Goal: Information Seeking & Learning: Learn about a topic

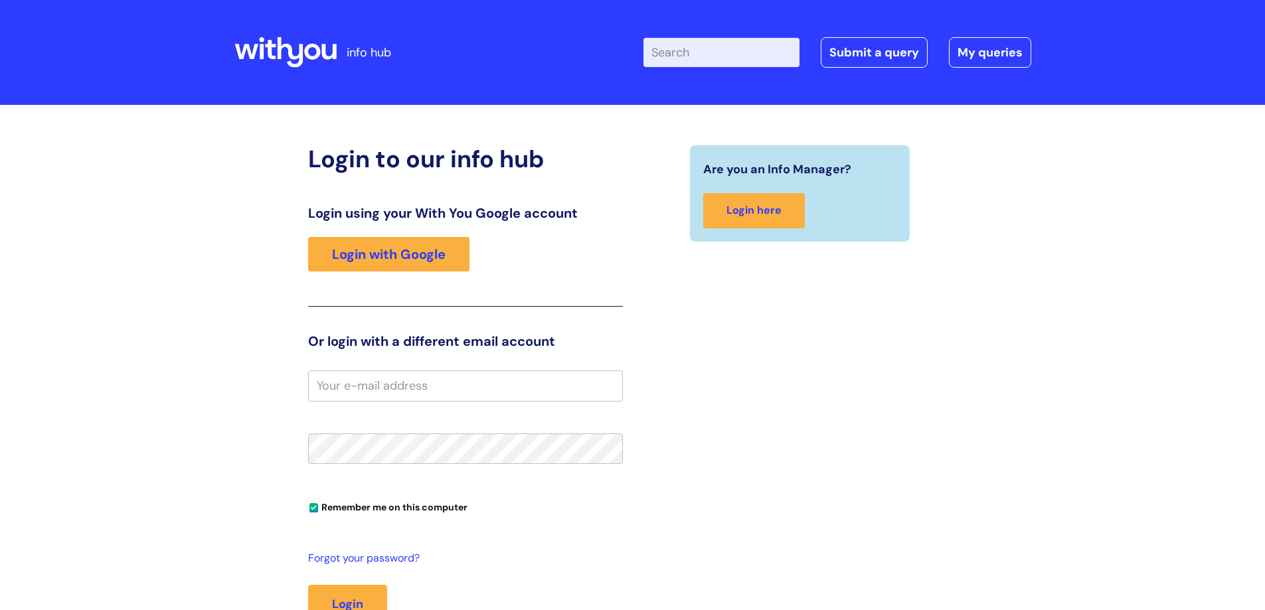
click at [702, 46] on input "Enter your search term here..." at bounding box center [721, 52] width 156 height 29
click at [368, 258] on link "Login with Google" at bounding box center [388, 254] width 161 height 35
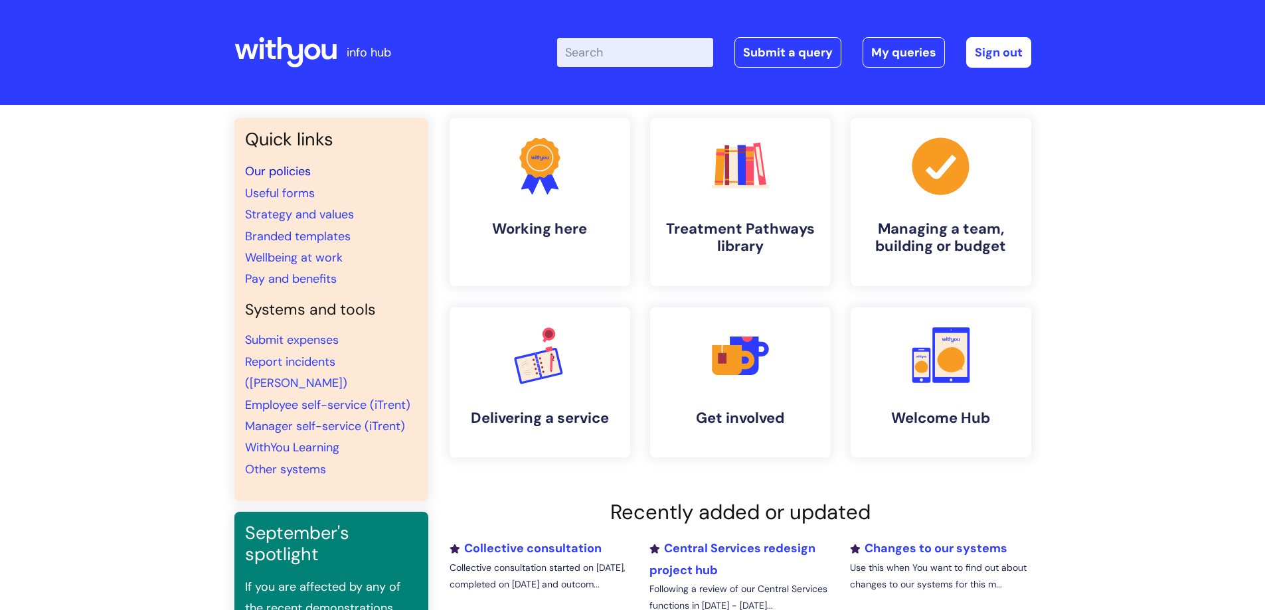
click at [295, 172] on link "Our policies" at bounding box center [278, 171] width 66 height 16
